Goal: Check status: Check status

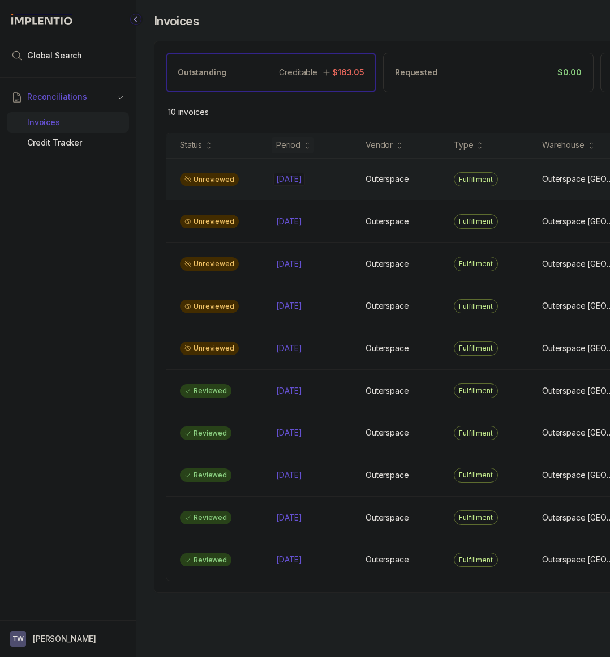
click at [273, 183] on p "[DATE]" at bounding box center [289, 179] width 32 height 12
click at [302, 182] on p "[DATE]" at bounding box center [289, 179] width 32 height 12
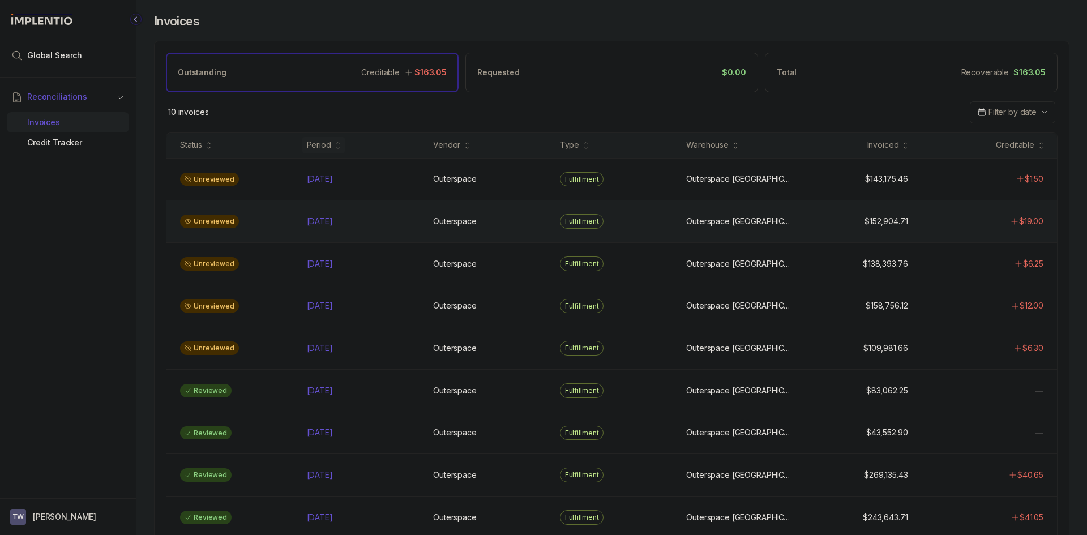
click at [288, 222] on div "Unreviewed" at bounding box center [236, 222] width 122 height 14
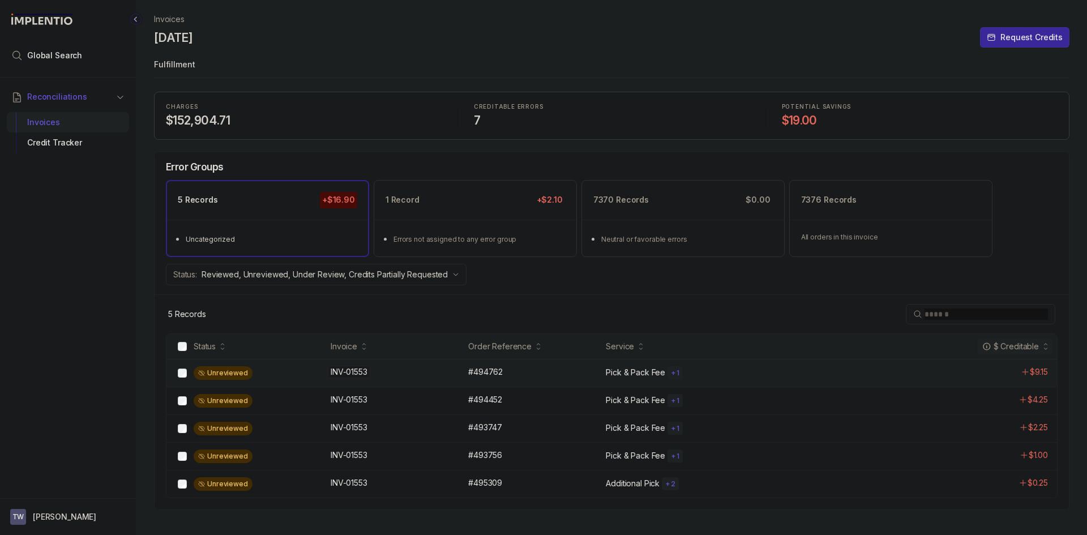
click at [385, 373] on div "INV-01553 INV-01553" at bounding box center [396, 371] width 131 height 11
click at [426, 455] on div "INV-01553 INV-01553" at bounding box center [396, 454] width 131 height 11
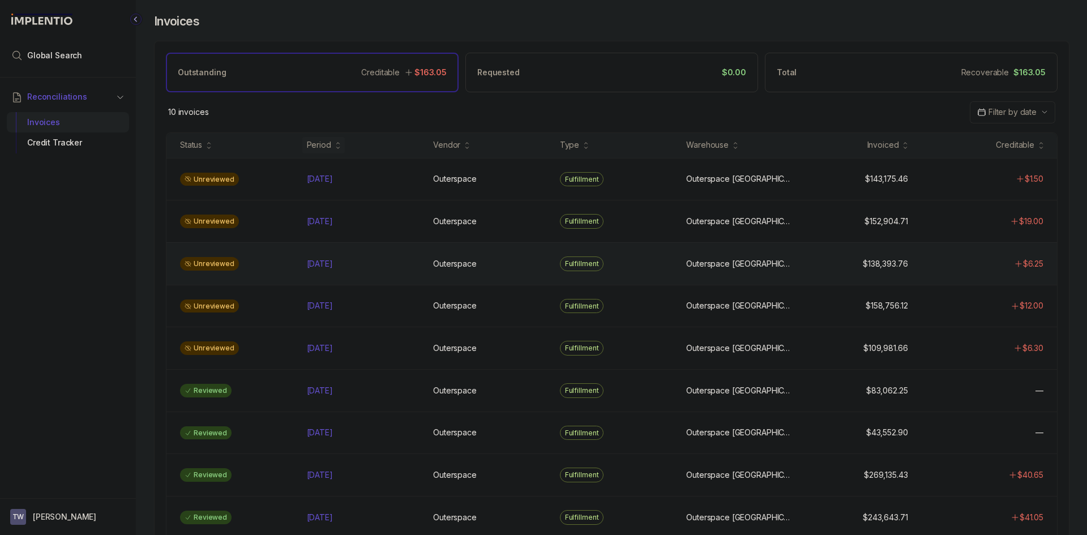
click at [275, 262] on div "Unreviewed" at bounding box center [236, 264] width 122 height 14
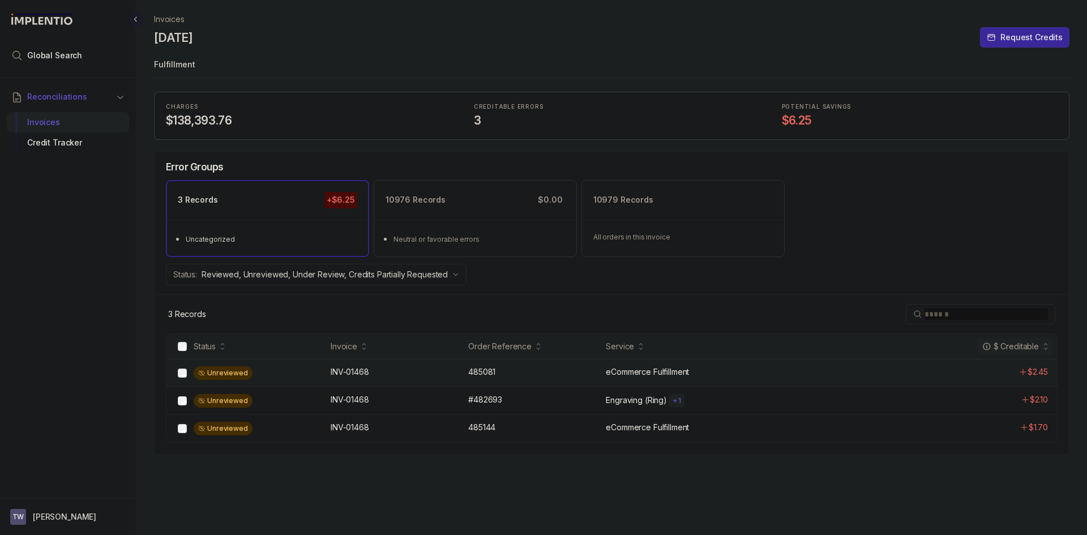
click at [393, 379] on div "Unreviewed INV-01468 INV-01468 485081 485081 eCommerce Fulfillment $2.45" at bounding box center [611, 373] width 890 height 28
click at [414, 410] on div "Unreviewed INV-01468 INV-01468 #482693 #482693 Engraving (Ring) + 1 $2.10" at bounding box center [611, 401] width 890 height 28
click at [447, 426] on div "INV-01468 INV-01468" at bounding box center [396, 427] width 131 height 11
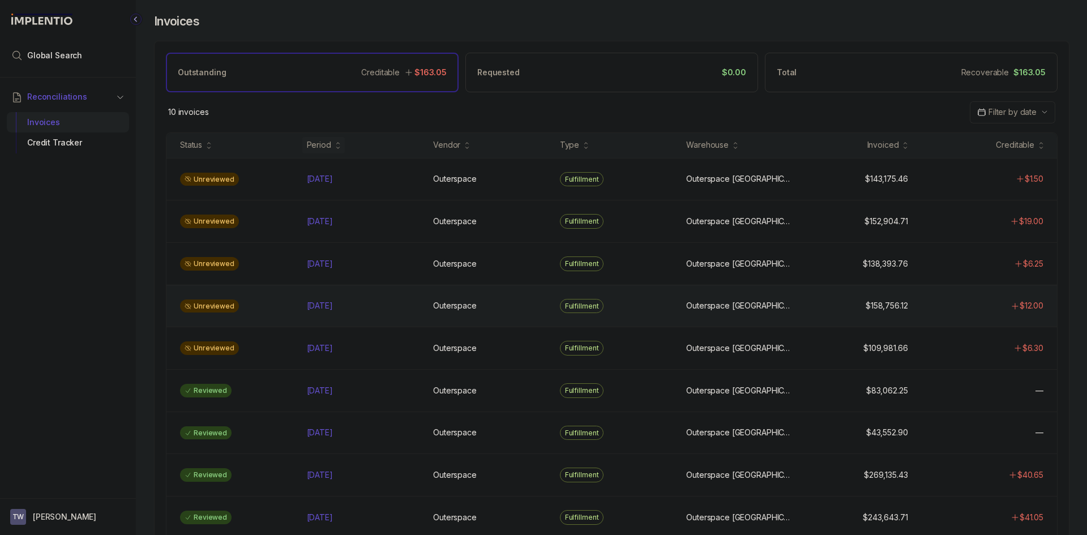
click at [285, 303] on div "Unreviewed" at bounding box center [236, 306] width 122 height 14
click at [318, 307] on p "[DATE]" at bounding box center [320, 305] width 32 height 12
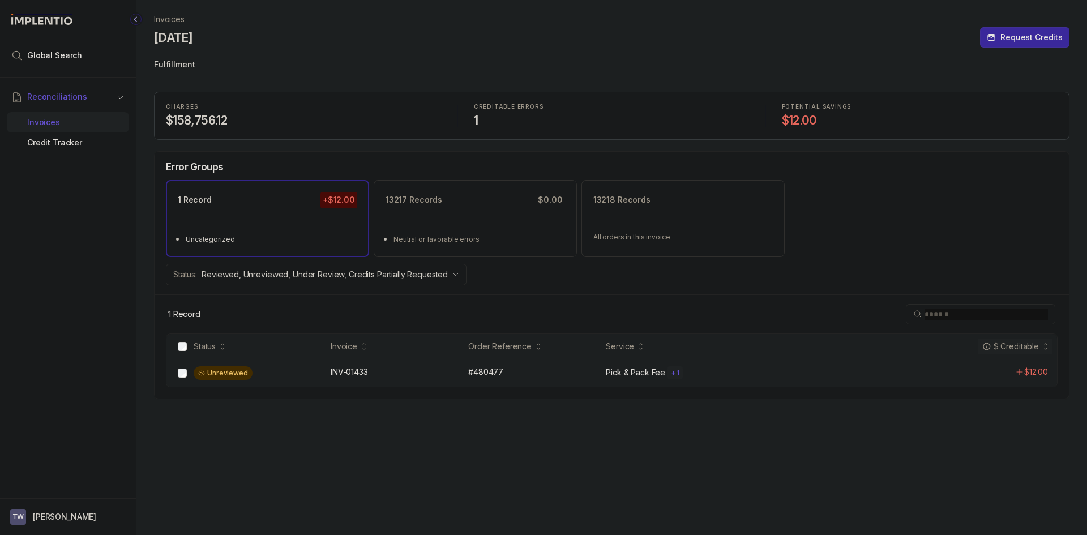
click at [307, 371] on div "Unreviewed" at bounding box center [259, 373] width 130 height 14
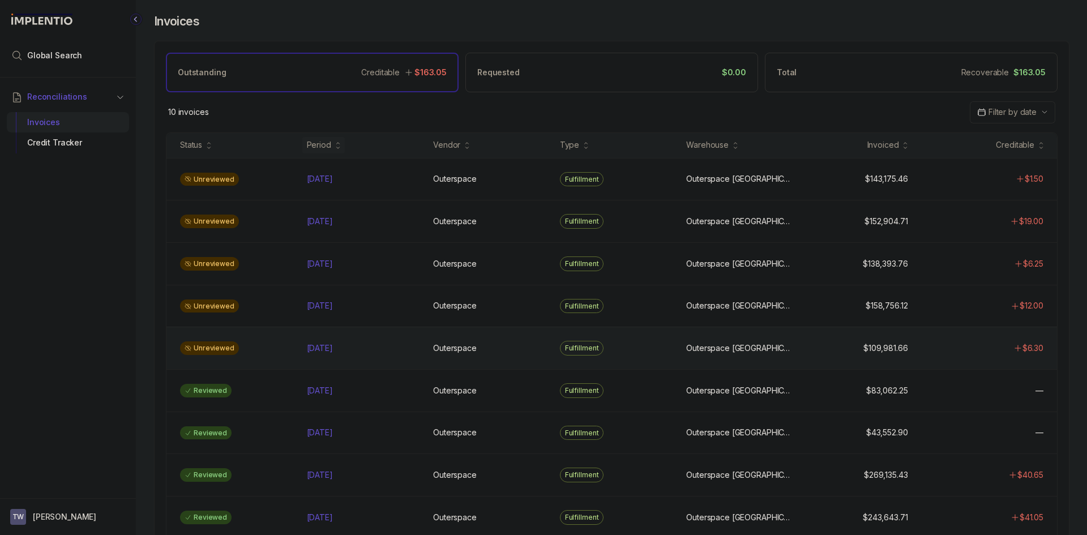
click at [280, 355] on div "Unreviewed" at bounding box center [236, 348] width 122 height 14
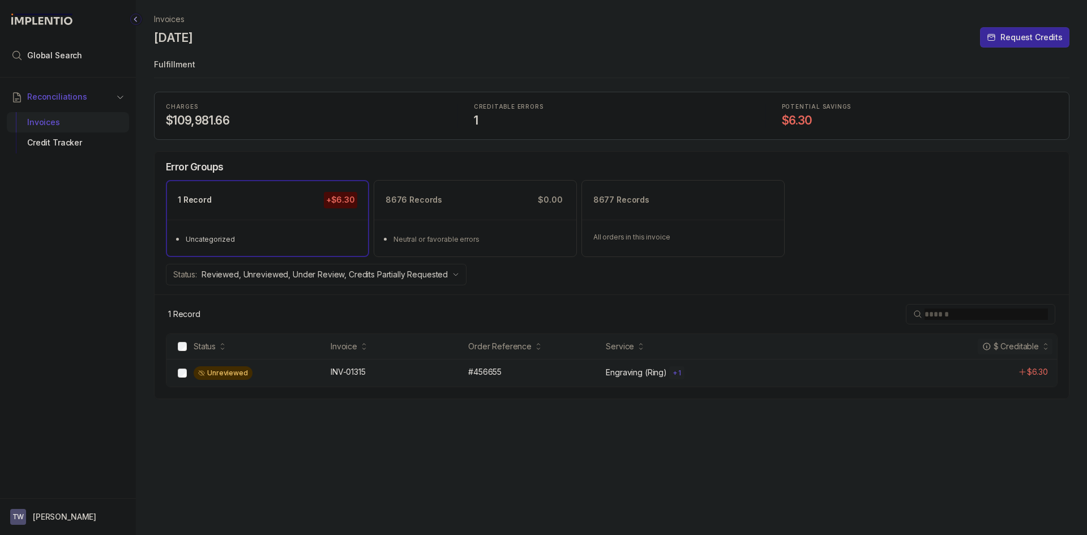
click at [281, 369] on div "Unreviewed" at bounding box center [259, 373] width 130 height 14
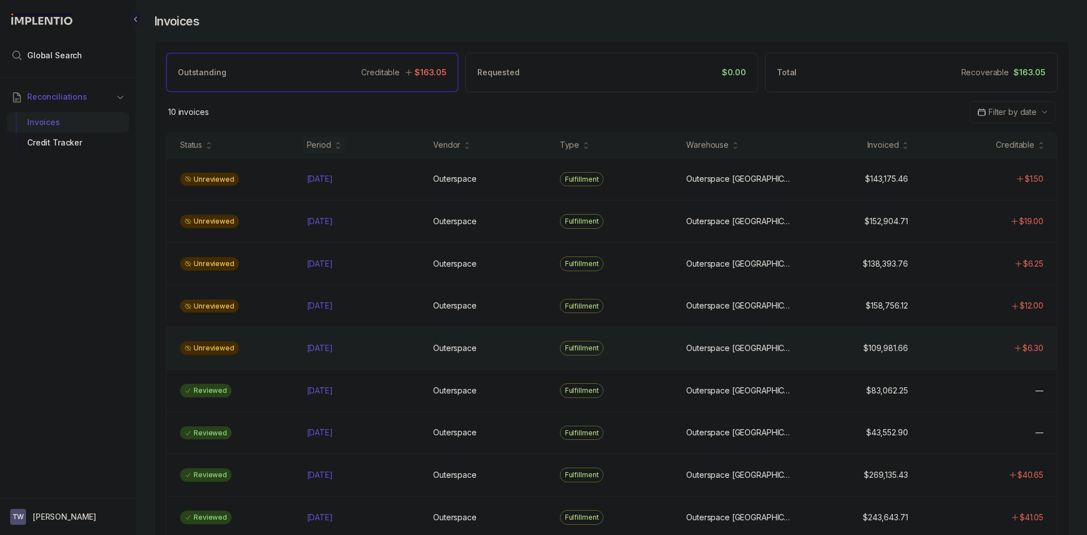
click at [284, 343] on div "Unreviewed" at bounding box center [236, 348] width 122 height 14
click at [268, 293] on div "Unreviewed [DATE] [DATE] Outerspace Outerspace Fulfillment [GEOGRAPHIC_DATA] [G…" at bounding box center [611, 306] width 890 height 42
click at [282, 270] on div "Unreviewed" at bounding box center [236, 264] width 122 height 14
click at [275, 235] on div "Unreviewed [DATE] [DATE] Outerspace Outerspace Fulfillment [GEOGRAPHIC_DATA] [G…" at bounding box center [611, 221] width 890 height 42
click at [271, 172] on div "Unreviewed [DATE] [DATE] Outerspace Outerspace Fulfillment Outerspace [GEOGRAPH…" at bounding box center [611, 179] width 890 height 42
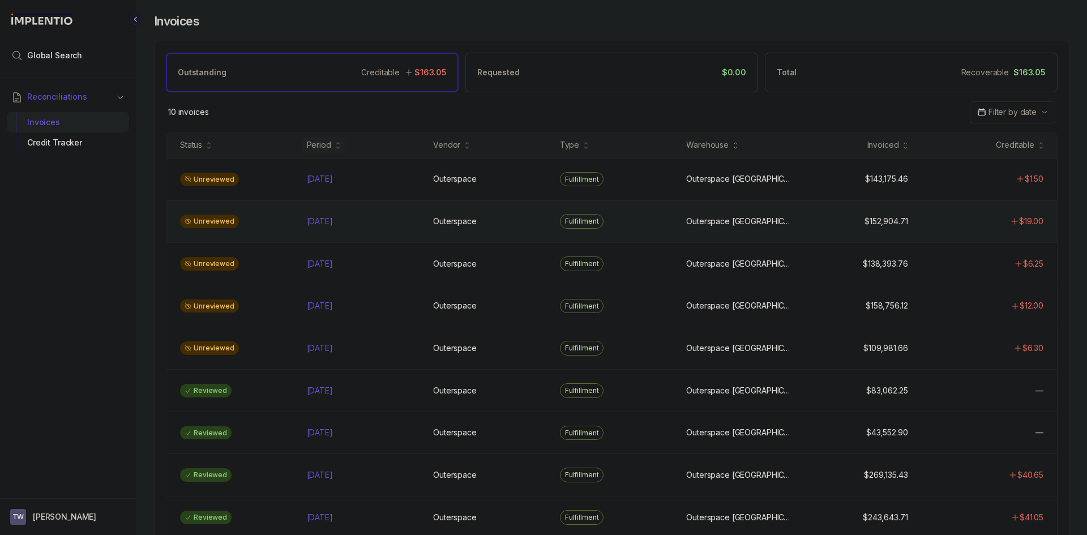
click at [274, 234] on div "Unreviewed [DATE] [DATE] Outerspace Outerspace Fulfillment [GEOGRAPHIC_DATA] [G…" at bounding box center [611, 221] width 890 height 42
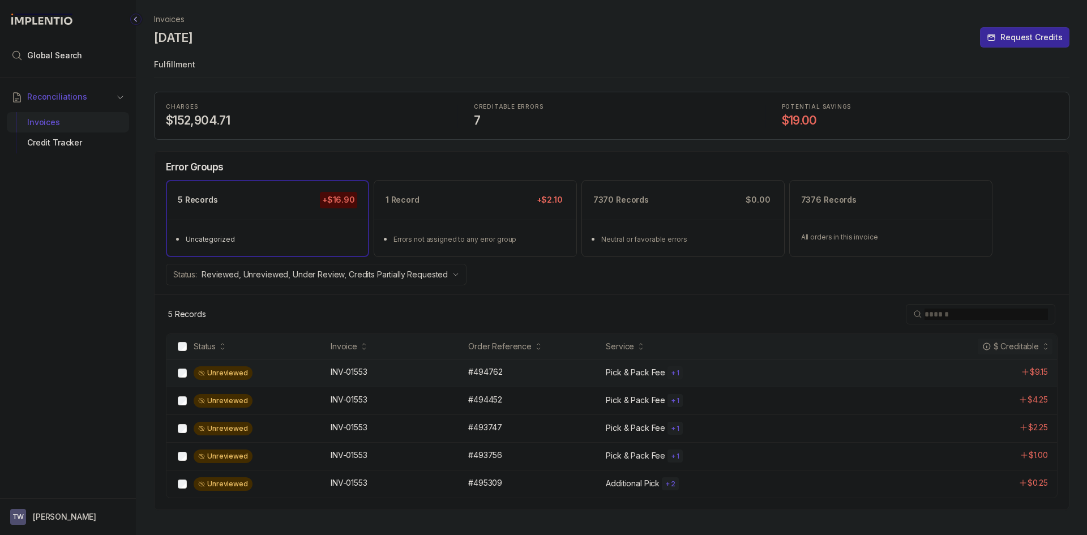
click at [300, 366] on div "Unreviewed" at bounding box center [249, 373] width 148 height 14
click at [307, 379] on div "Unreviewed" at bounding box center [259, 373] width 130 height 14
click at [308, 438] on div "Unreviewed INV-01553 INV-01553 #493747 #493747 Pick & Pack Fee + 1 $2.25" at bounding box center [611, 428] width 890 height 28
click at [277, 479] on div "Unreviewed" at bounding box center [259, 484] width 130 height 14
click at [281, 401] on div "Unreviewed" at bounding box center [259, 401] width 130 height 14
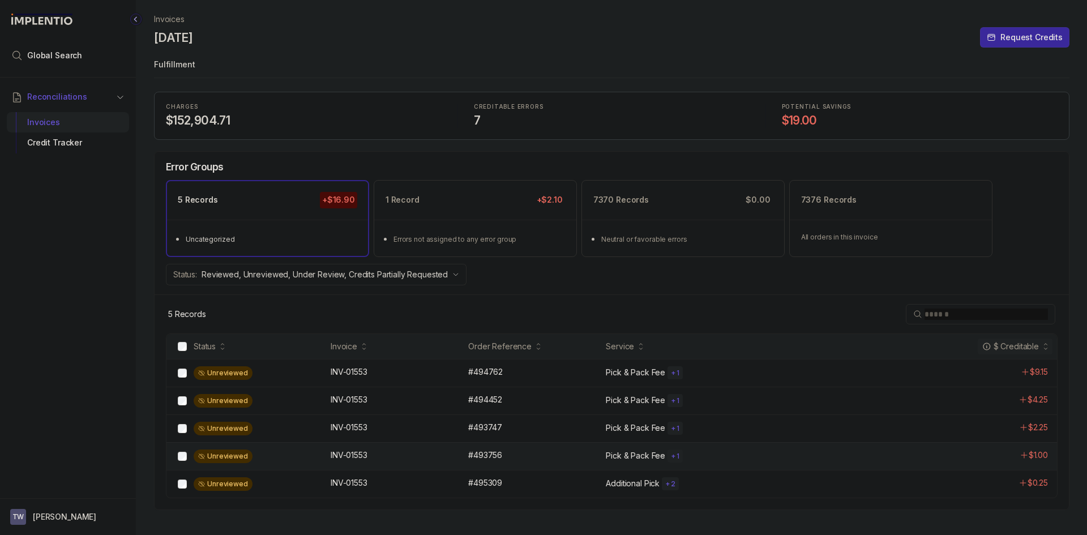
click at [303, 464] on div "Unreviewed INV-01553 INV-01553 #493756 #493756 Pick & Pack Fee + 1 $1.00" at bounding box center [611, 456] width 890 height 28
click at [461, 220] on ul "Errors not assigned to any error group" at bounding box center [475, 238] width 201 height 36
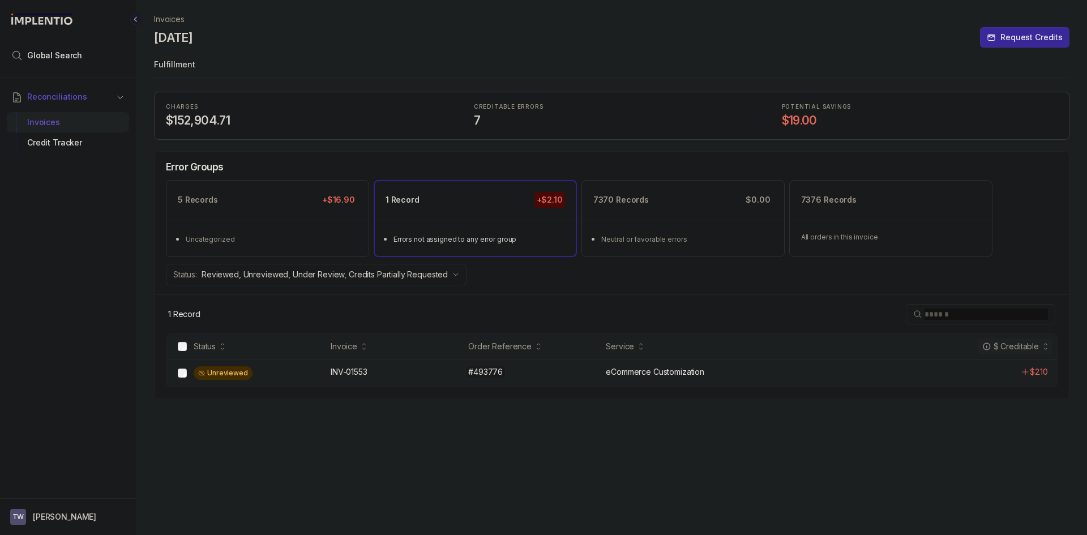
click at [516, 376] on div "#493776 #493776" at bounding box center [533, 371] width 131 height 11
click at [493, 372] on p "#493776" at bounding box center [485, 372] width 40 height 12
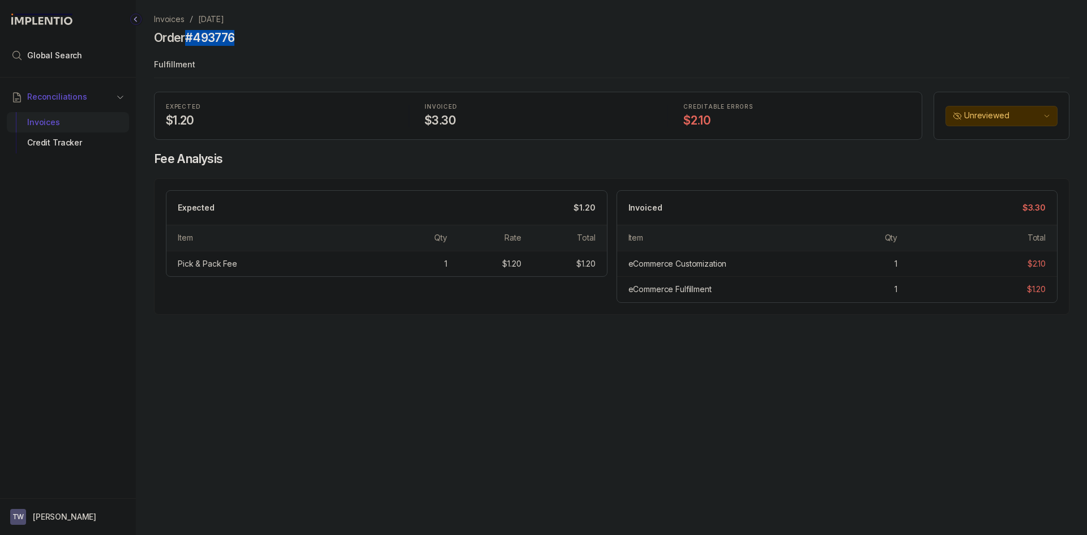
drag, startPoint x: 235, startPoint y: 38, endPoint x: 189, endPoint y: 39, distance: 45.9
click at [189, 39] on div "Order #493776" at bounding box center [611, 39] width 915 height 20
copy h4 "#493776"
click at [386, 361] on div "Invoices August 2025 Order #493776 Fulfillment EXPECTED $1.20 INVOICED $3.30 CR…" at bounding box center [607, 267] width 942 height 535
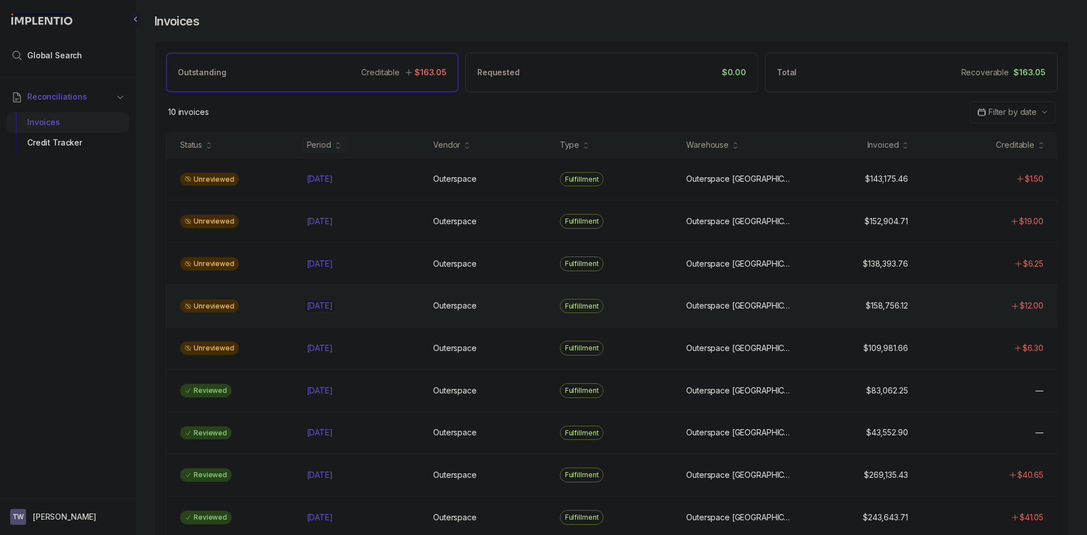
click at [332, 306] on div "Jun 2025 Jun 2025" at bounding box center [320, 305] width 26 height 11
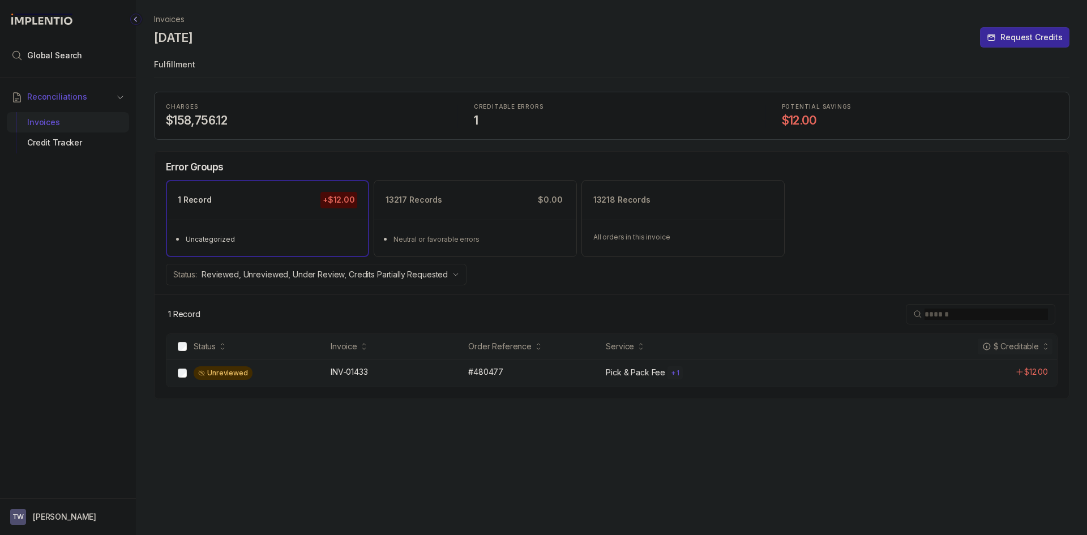
click at [328, 372] on div "Unreviewed INV-01433 INV-01433 #480477 #480477 Pick & Pack Fee + 1 $12.00" at bounding box center [611, 373] width 890 height 28
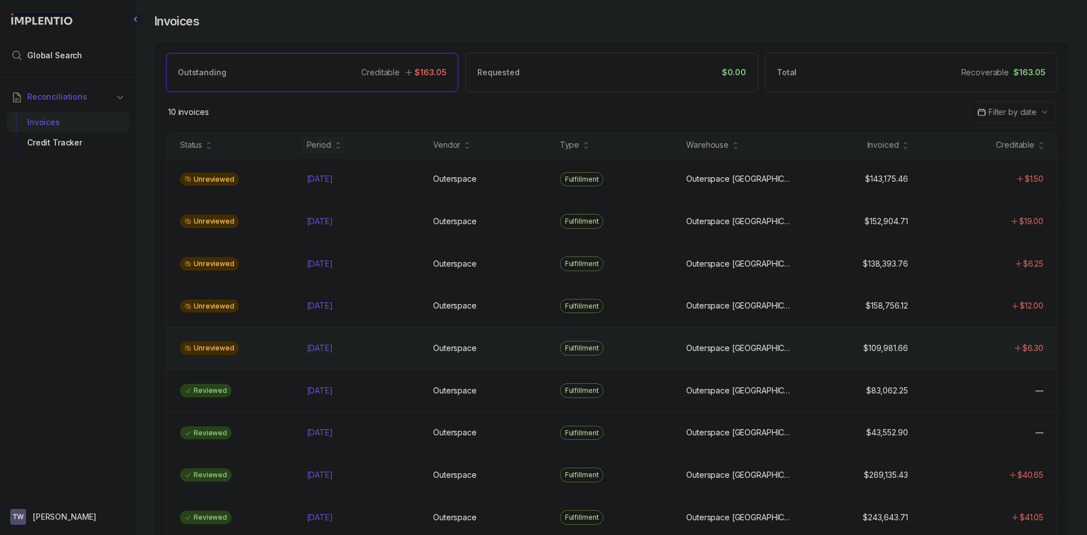
click at [272, 350] on div "Unreviewed" at bounding box center [236, 348] width 122 height 14
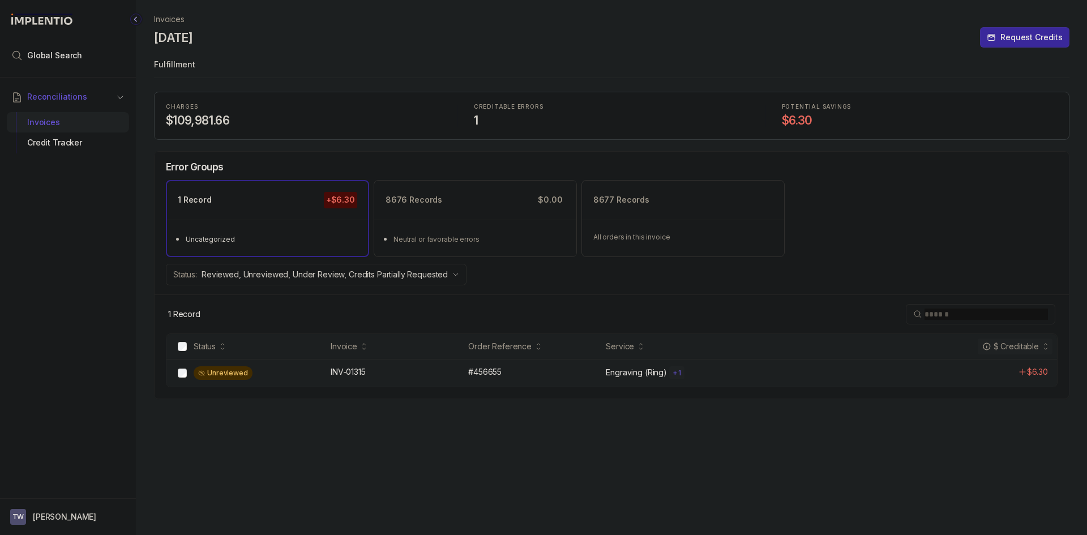
click at [308, 370] on div "Unreviewed" at bounding box center [259, 373] width 130 height 14
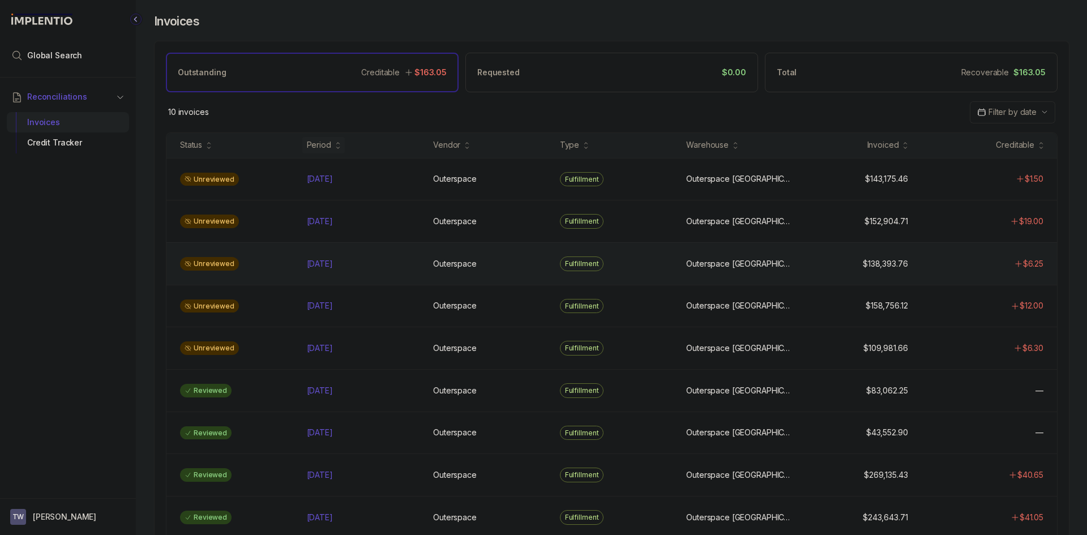
click at [275, 267] on div "Unreviewed" at bounding box center [236, 264] width 122 height 14
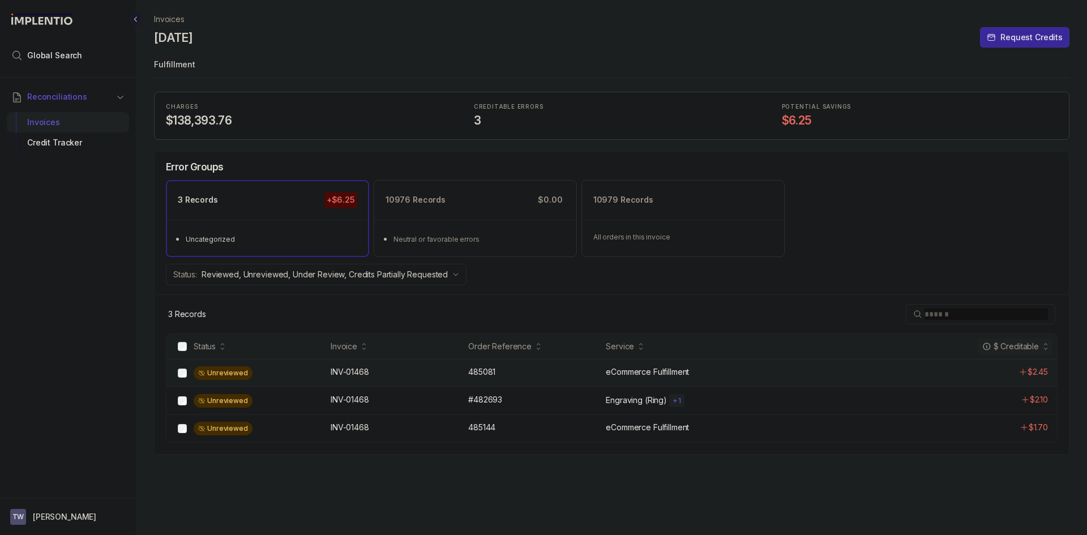
click at [292, 381] on div "Unreviewed INV-01468 INV-01468 485081 485081 eCommerce Fulfillment $2.45" at bounding box center [611, 373] width 890 height 28
click at [453, 372] on div "INV-01468 INV-01468" at bounding box center [396, 371] width 131 height 11
copy div "485081"
drag, startPoint x: 503, startPoint y: 371, endPoint x: 467, endPoint y: 310, distance: 71.5
click at [474, 331] on div "Error Groups 3 Records +$6.25 Uncategorized 10976 Records $0.00 Neutral or favo…" at bounding box center [611, 302] width 915 height 303
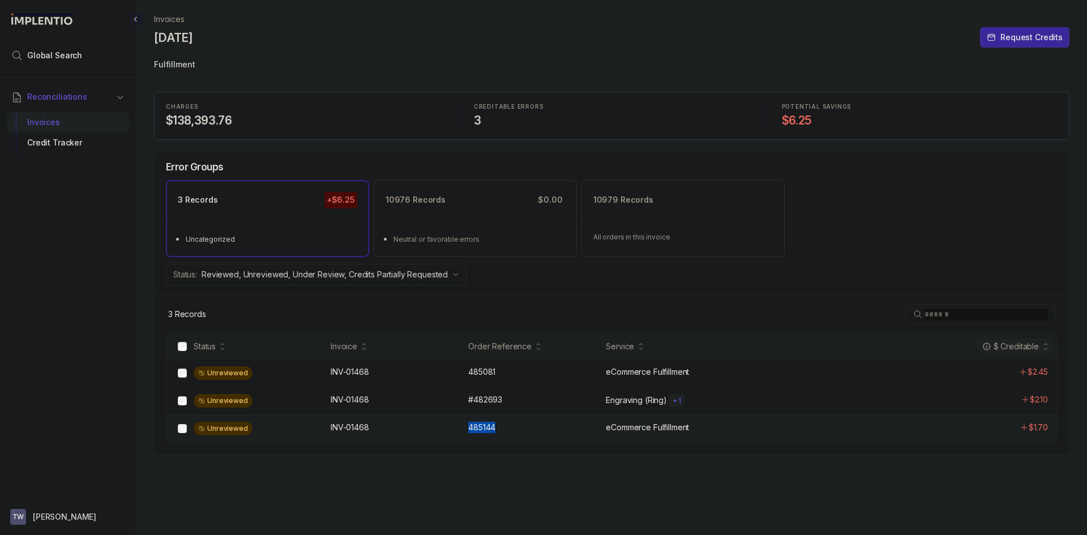
copy p "485144"
drag, startPoint x: 468, startPoint y: 427, endPoint x: 464, endPoint y: 212, distance: 215.1
click at [497, 425] on p "485144" at bounding box center [481, 427] width 33 height 12
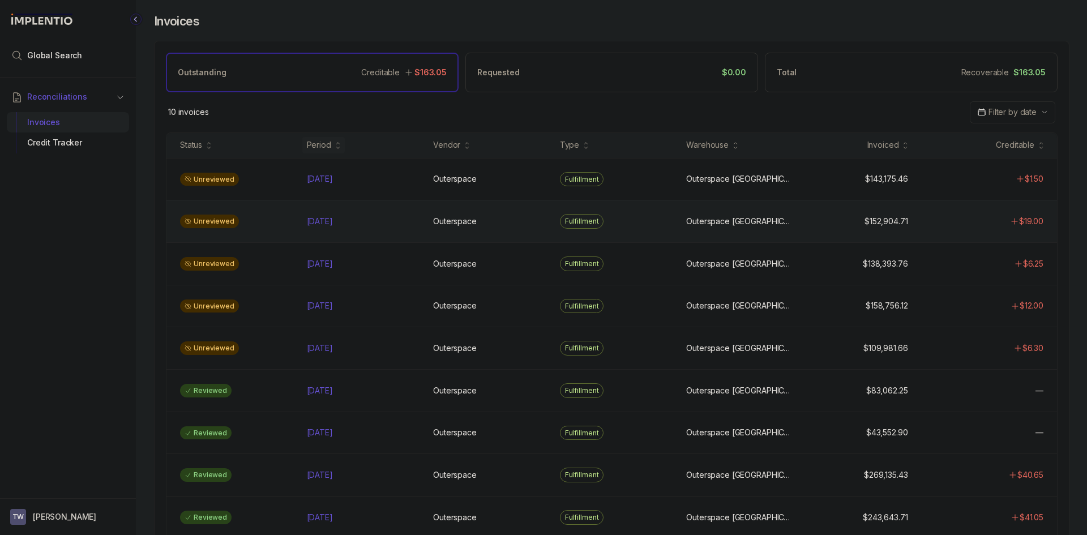
click at [269, 216] on div "Unreviewed" at bounding box center [236, 222] width 122 height 14
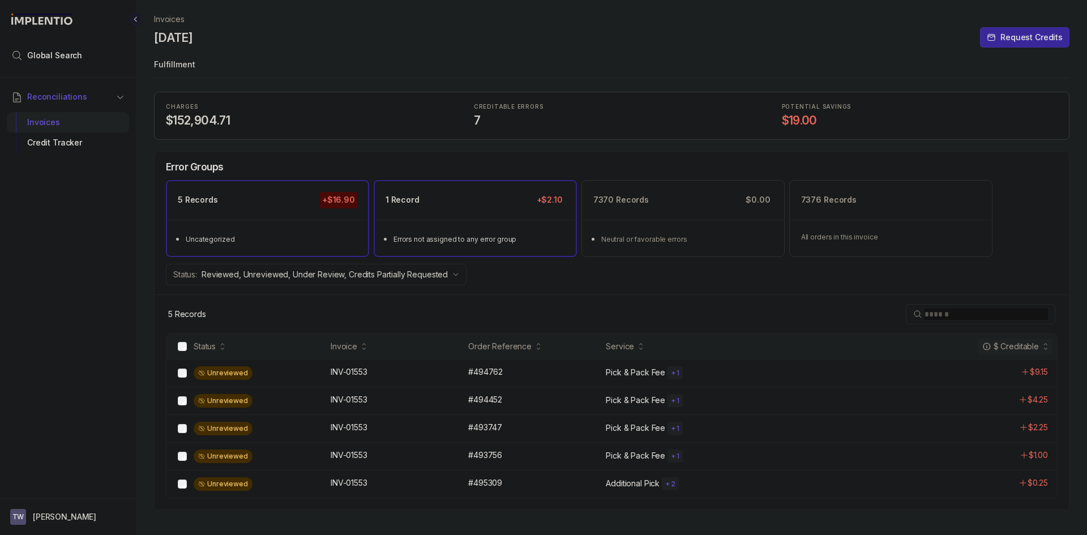
click at [420, 203] on div "1 Record +$2.10" at bounding box center [475, 200] width 201 height 38
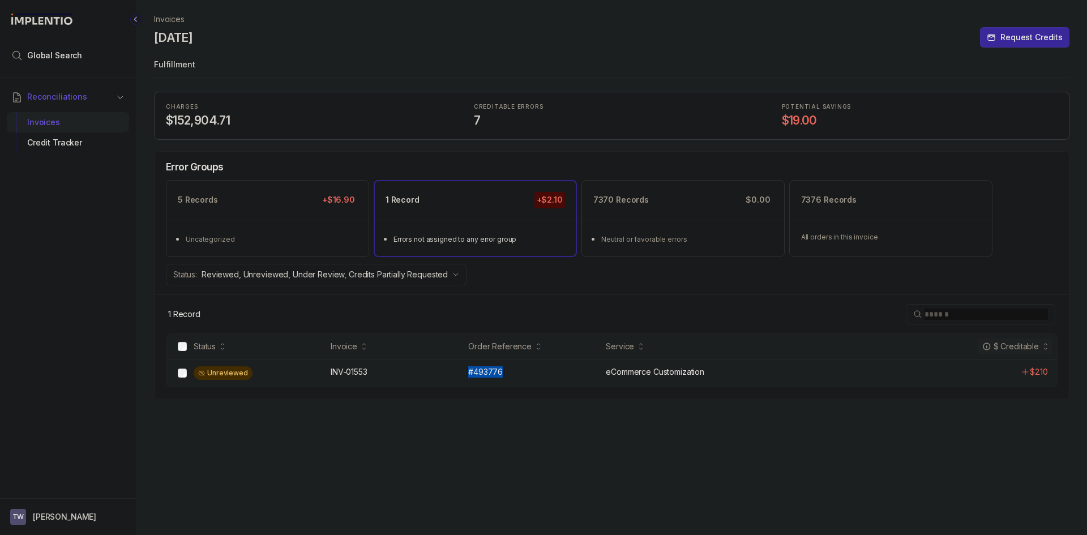
copy div "#493776"
drag, startPoint x: 509, startPoint y: 374, endPoint x: 502, endPoint y: 370, distance: 8.4
click at [502, 370] on div "#493776 #493776" at bounding box center [533, 371] width 131 height 11
